Goal: Navigation & Orientation: Find specific page/section

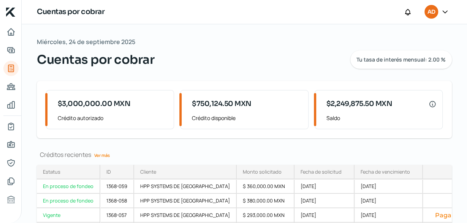
scroll to position [58, 0]
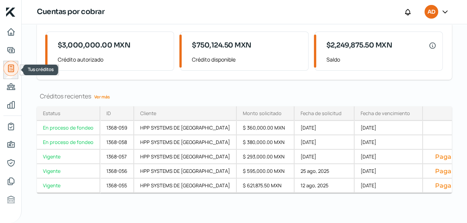
click at [9, 70] on icon "Tus créditos" at bounding box center [10, 68] width 9 height 9
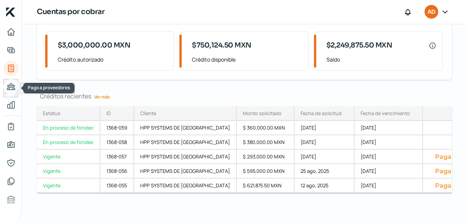
click at [13, 86] on icon "Pago a proveedores" at bounding box center [11, 87] width 8 height 6
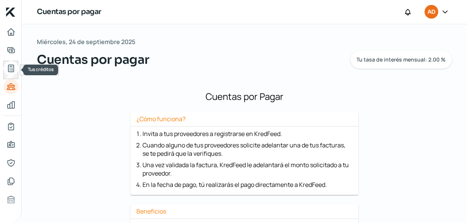
click at [11, 69] on icon "Tus créditos" at bounding box center [10, 68] width 5 height 7
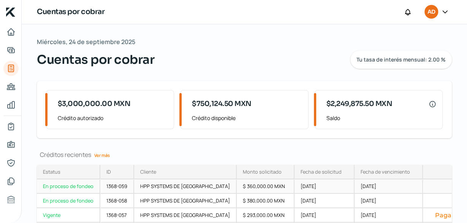
click at [81, 183] on div "En proceso de fondeo" at bounding box center [68, 186] width 63 height 14
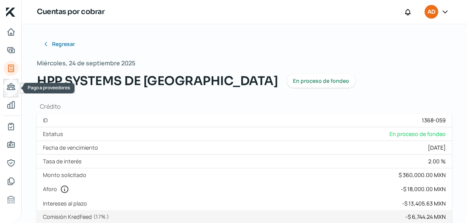
click at [15, 88] on icon "Pago a proveedores" at bounding box center [10, 86] width 9 height 9
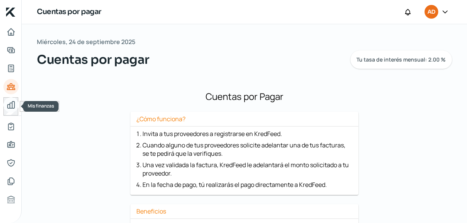
click at [12, 103] on icon "Mis finanzas" at bounding box center [11, 104] width 7 height 7
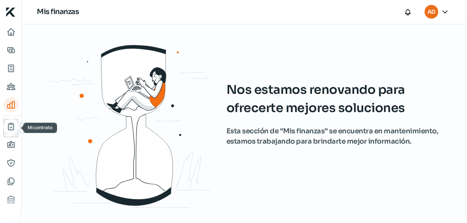
click at [12, 131] on link "Mi contrato" at bounding box center [10, 126] width 15 height 15
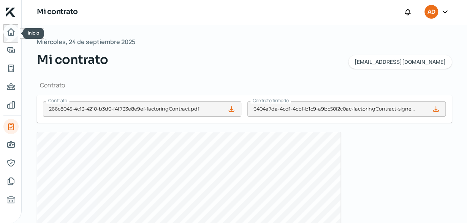
click at [6, 35] on link "Inicio" at bounding box center [10, 31] width 15 height 15
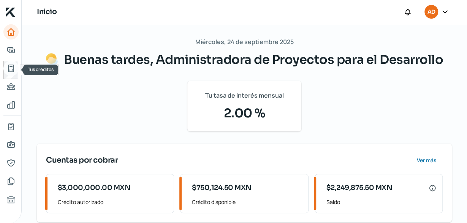
click at [13, 67] on icon "Tus créditos" at bounding box center [10, 68] width 5 height 7
